Goal: Task Accomplishment & Management: Manage account settings

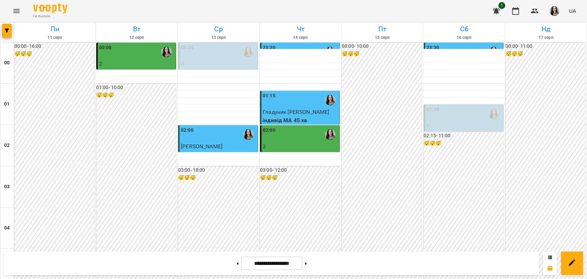
scroll to position [413, 0]
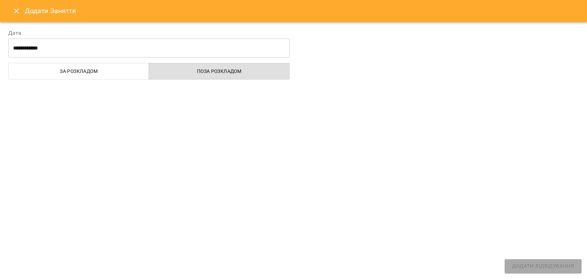
select select "**********"
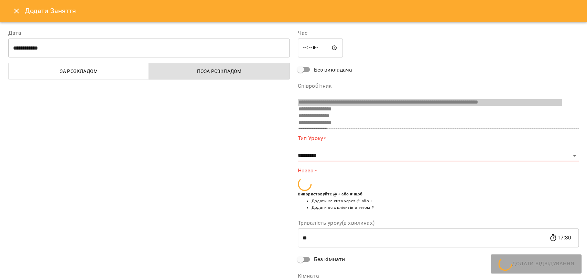
scroll to position [100, 0]
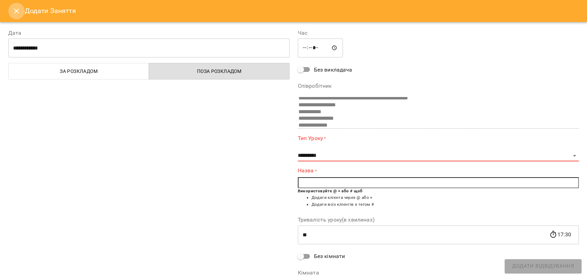
click at [22, 9] on button "Close" at bounding box center [16, 11] width 17 height 17
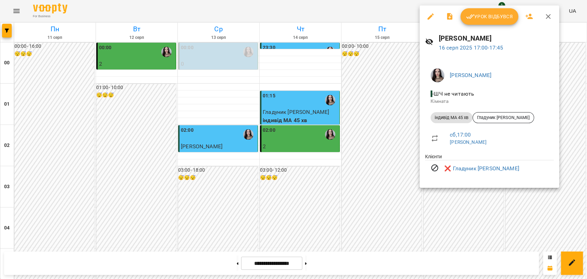
click at [389, 205] on div at bounding box center [293, 139] width 587 height 279
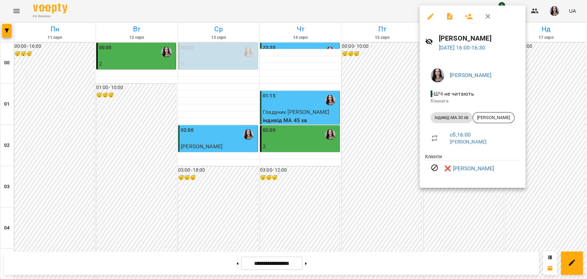
click at [358, 215] on div at bounding box center [293, 139] width 587 height 279
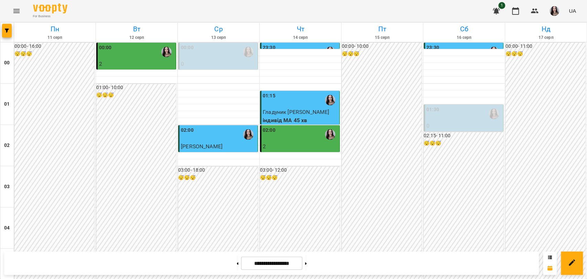
scroll to position [785, 0]
drag, startPoint x: 585, startPoint y: 271, endPoint x: 586, endPoint y: 230, distance: 41.0
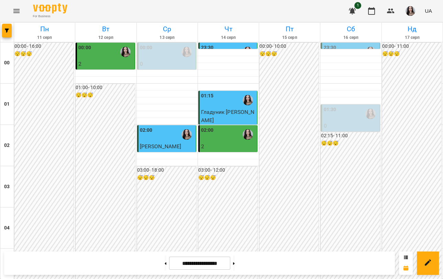
scroll to position [785, 0]
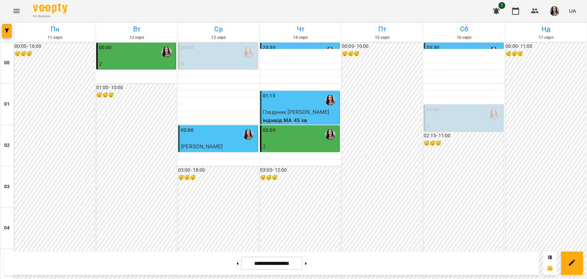
scroll to position [785, 0]
click at [307, 263] on button at bounding box center [306, 263] width 2 height 15
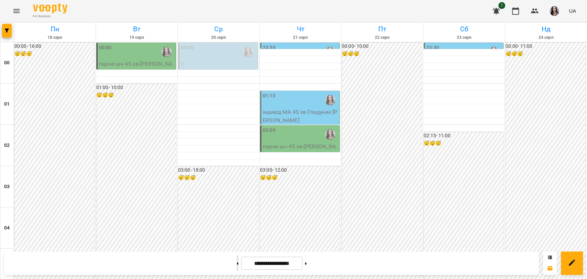
click at [237, 263] on button at bounding box center [238, 263] width 2 height 15
type input "**********"
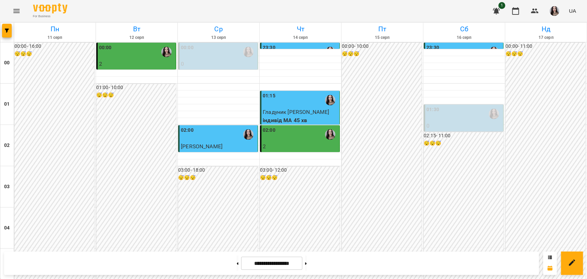
scroll to position [528, 0]
